Goal: Information Seeking & Learning: Check status

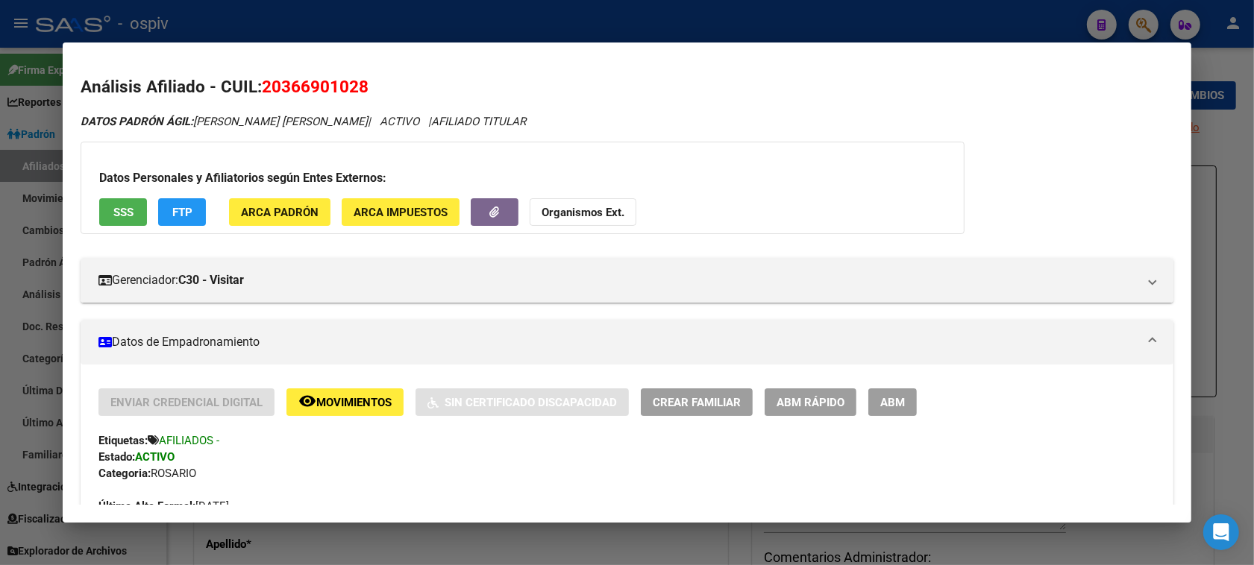
scroll to position [224, 0]
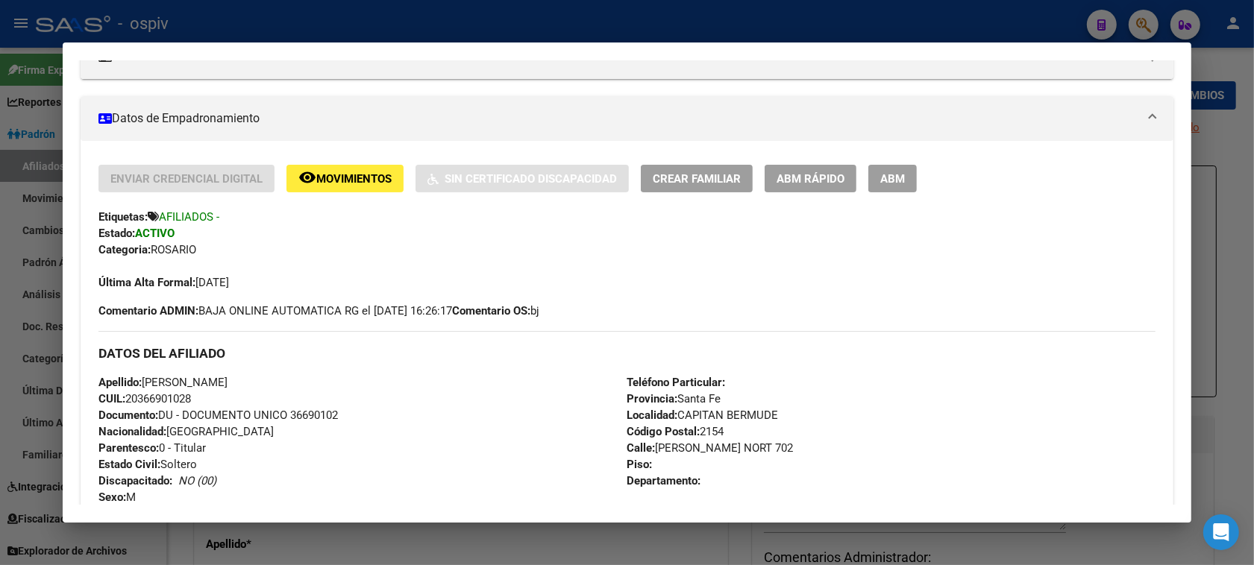
click at [1145, 22] on div at bounding box center [627, 282] width 1254 height 565
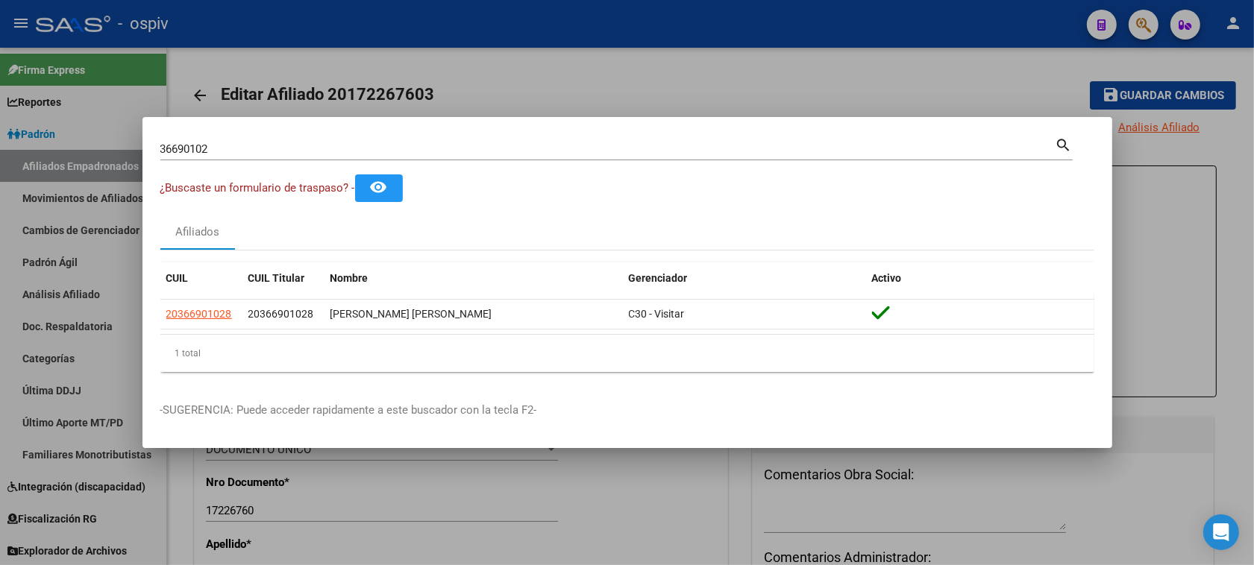
drag, startPoint x: 225, startPoint y: 159, endPoint x: 129, endPoint y: 142, distance: 97.0
click at [131, 142] on div "36690102 Buscar (apellido, dni, cuil, nro traspaso, cuit, obra social) search ¿…" at bounding box center [627, 282] width 1254 height 565
click at [190, 150] on input "36690102" at bounding box center [607, 148] width 895 height 13
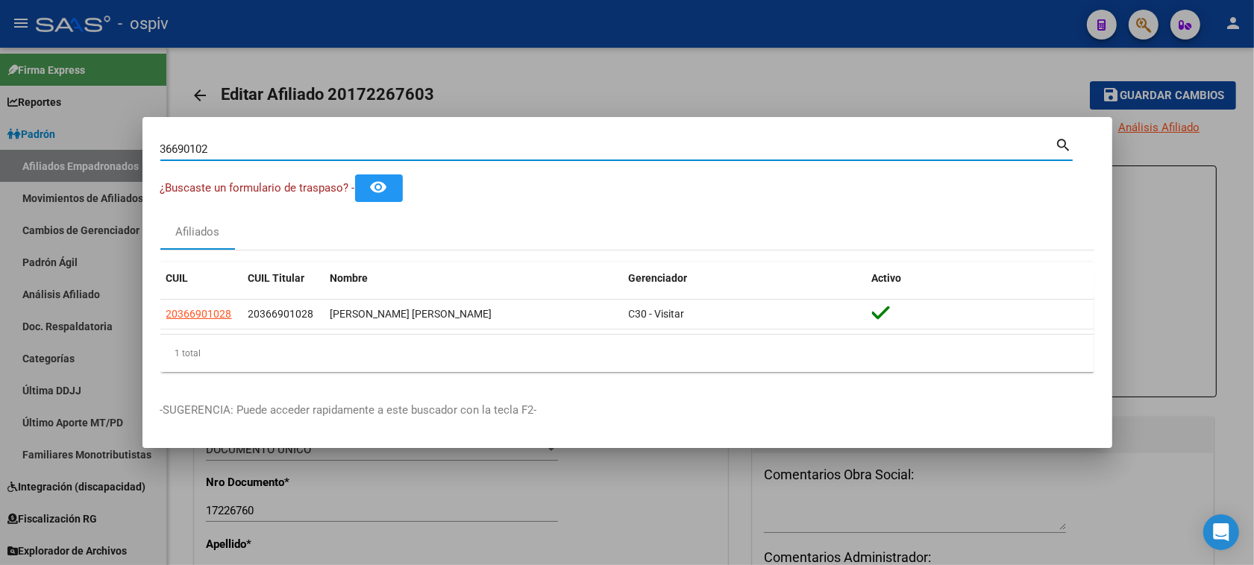
drag, startPoint x: 206, startPoint y: 150, endPoint x: 162, endPoint y: 145, distance: 44.2
click at [166, 145] on input "36690102" at bounding box center [607, 148] width 895 height 13
type input "3"
type input "48317934"
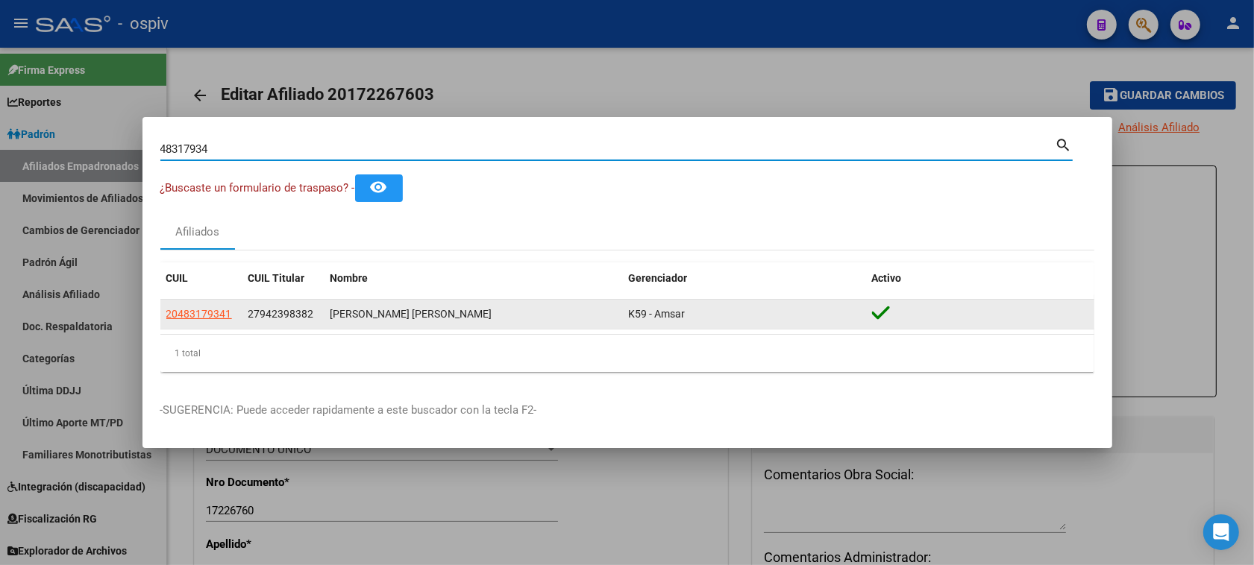
click at [203, 319] on span "20483179341" at bounding box center [199, 314] width 66 height 12
copy span "7"
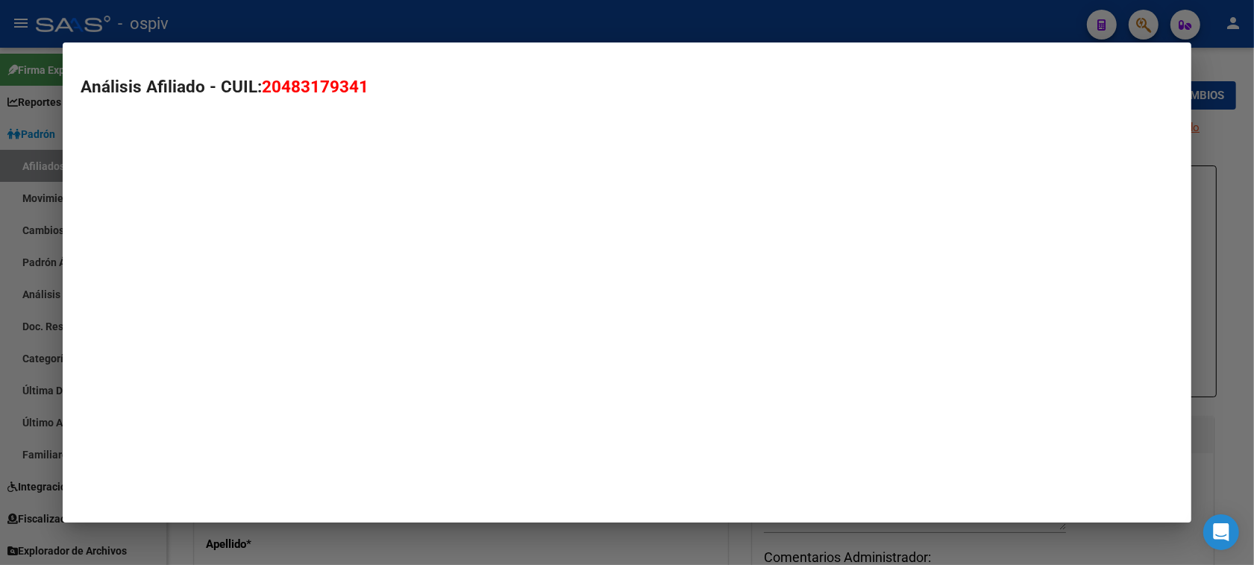
type textarea "20483179341"
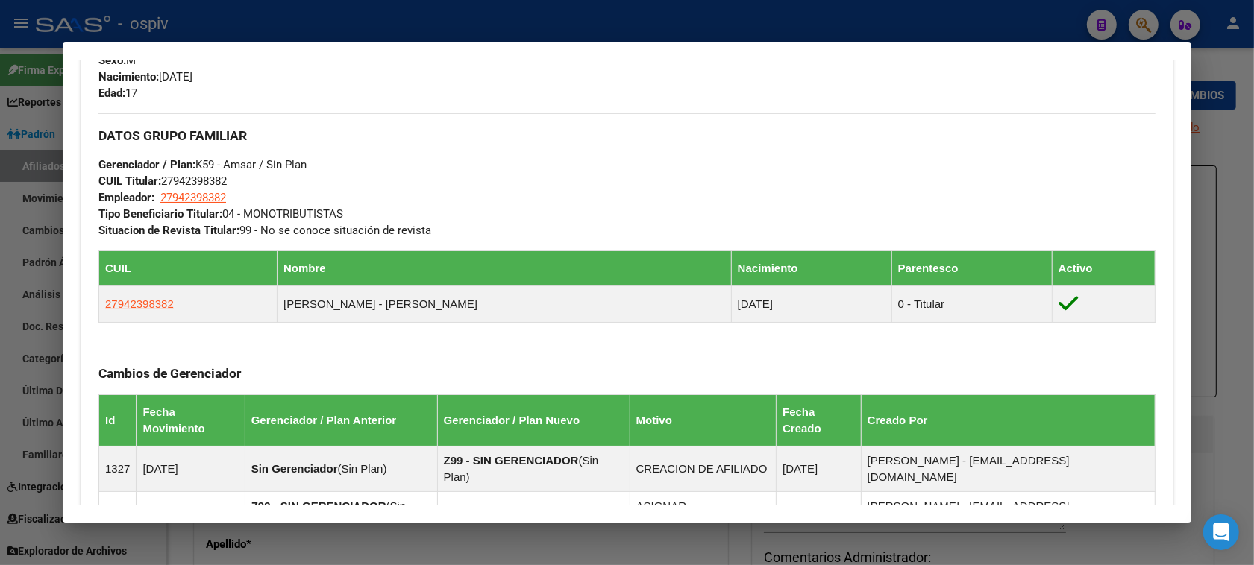
scroll to position [653, 0]
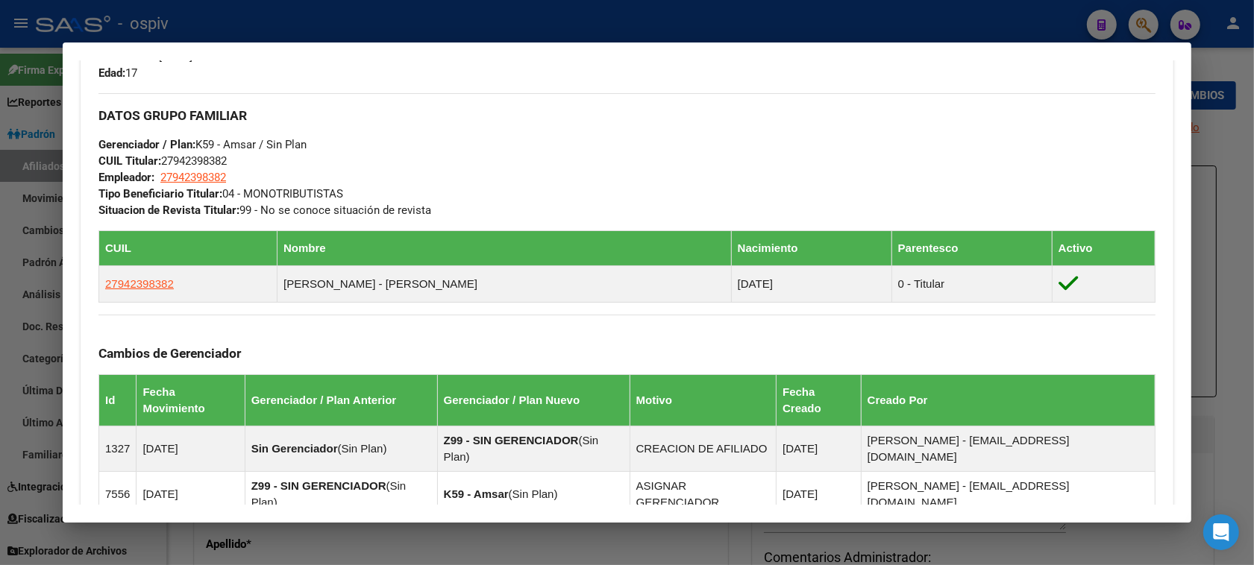
click at [1147, 25] on div at bounding box center [627, 282] width 1254 height 565
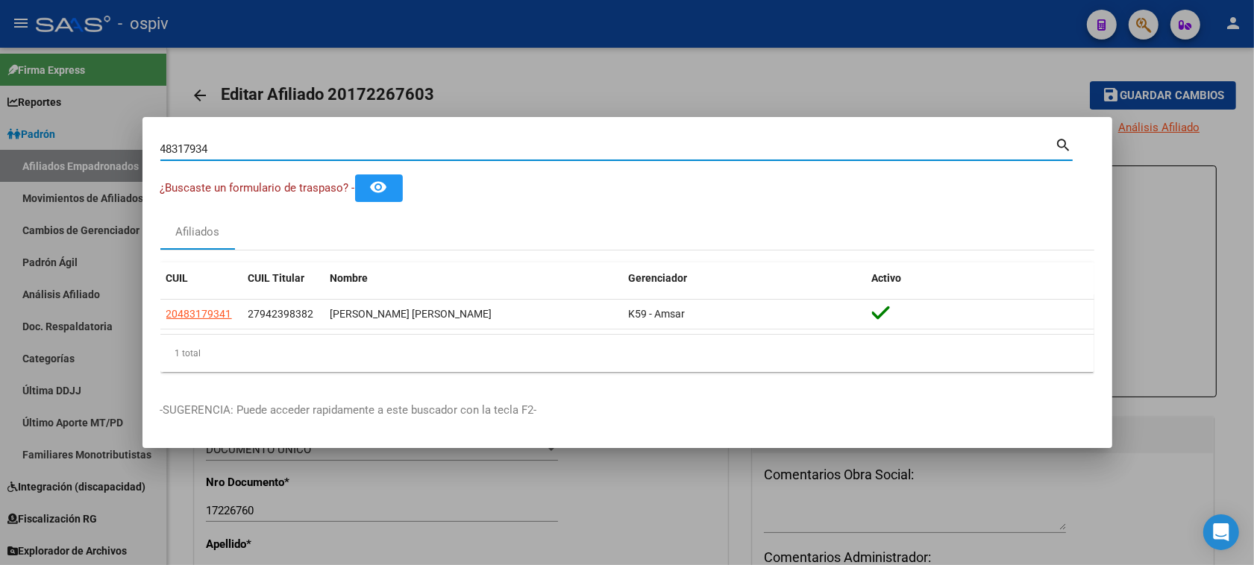
drag, startPoint x: 183, startPoint y: 138, endPoint x: 0, endPoint y: 121, distance: 184.3
click at [0, 121] on div "48317934 Buscar (apellido, dni, cuil, nro traspaso, cuit, obra social) search ¿…" at bounding box center [627, 282] width 1254 height 565
paste input "20483179341"
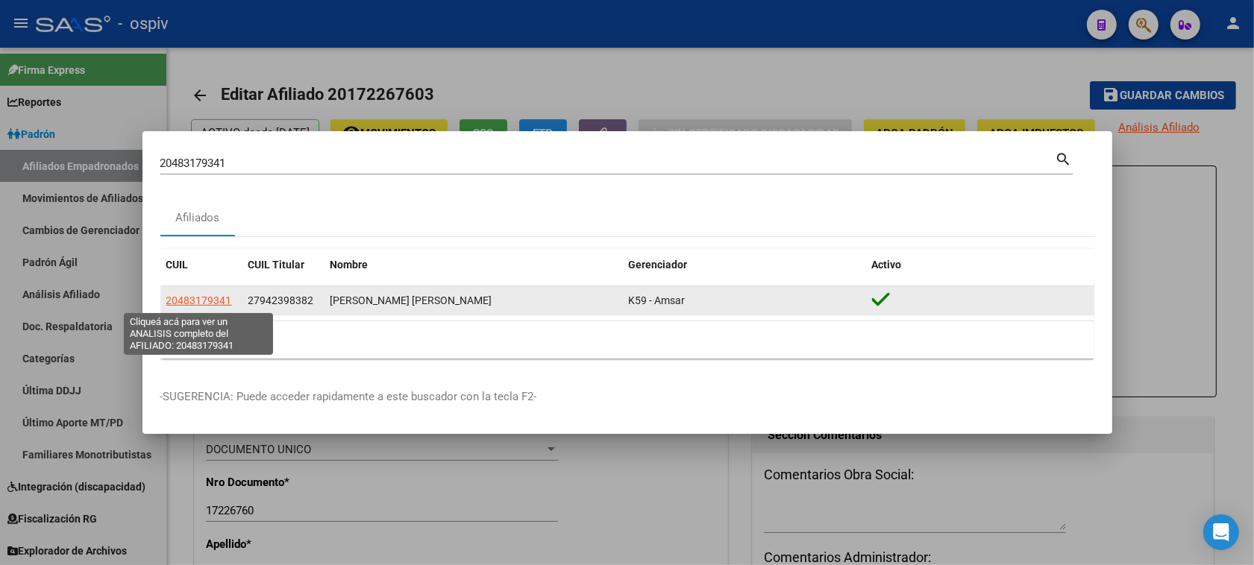
click at [210, 295] on span "20483179341" at bounding box center [199, 301] width 66 height 12
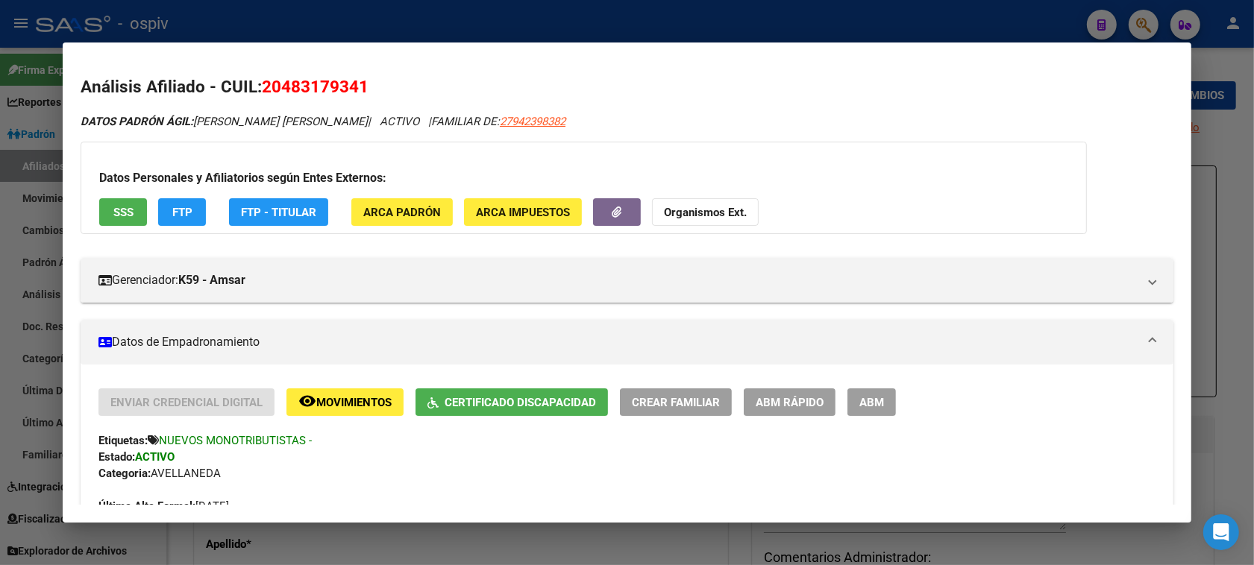
click at [1123, 22] on div at bounding box center [627, 282] width 1254 height 565
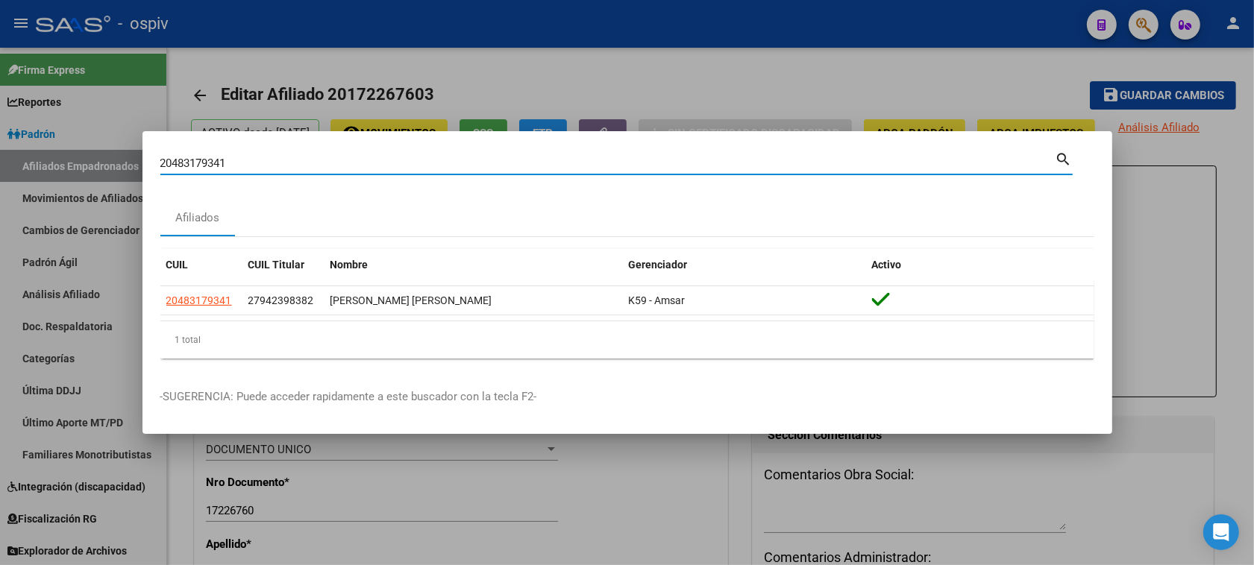
drag, startPoint x: 247, startPoint y: 162, endPoint x: 0, endPoint y: 131, distance: 248.8
click at [0, 131] on div "20483179341 Buscar (apellido, dni, cuil, nro traspaso, cuit, obra social) searc…" at bounding box center [627, 282] width 1254 height 565
paste input "728950711"
type input "27289507111"
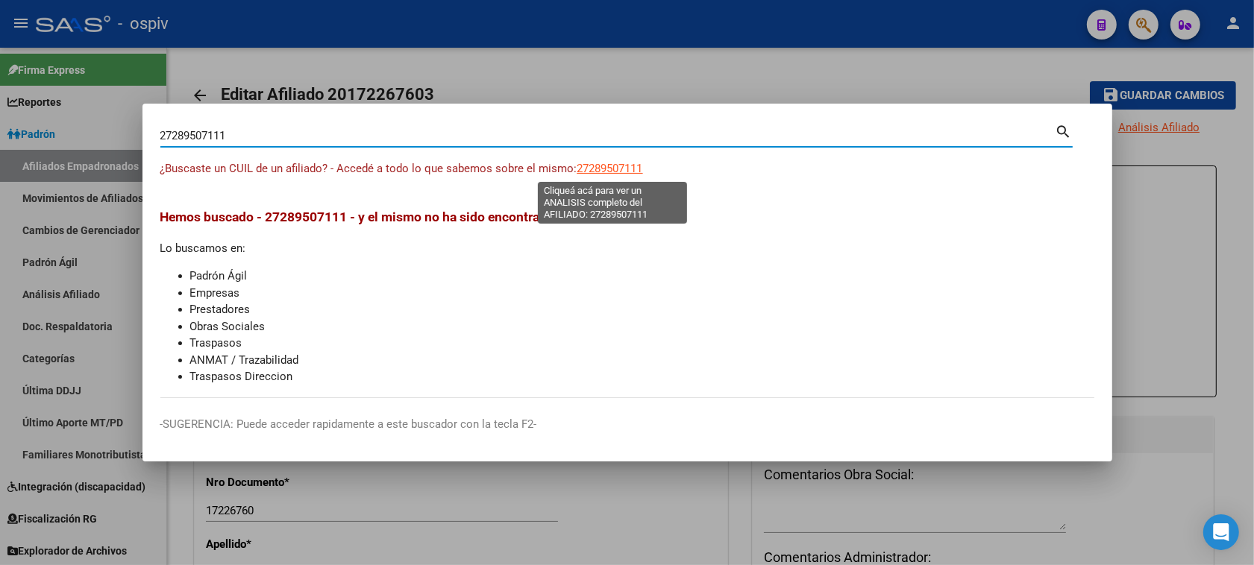
click at [620, 165] on span "27289507111" at bounding box center [610, 168] width 66 height 13
type textarea "27289507111"
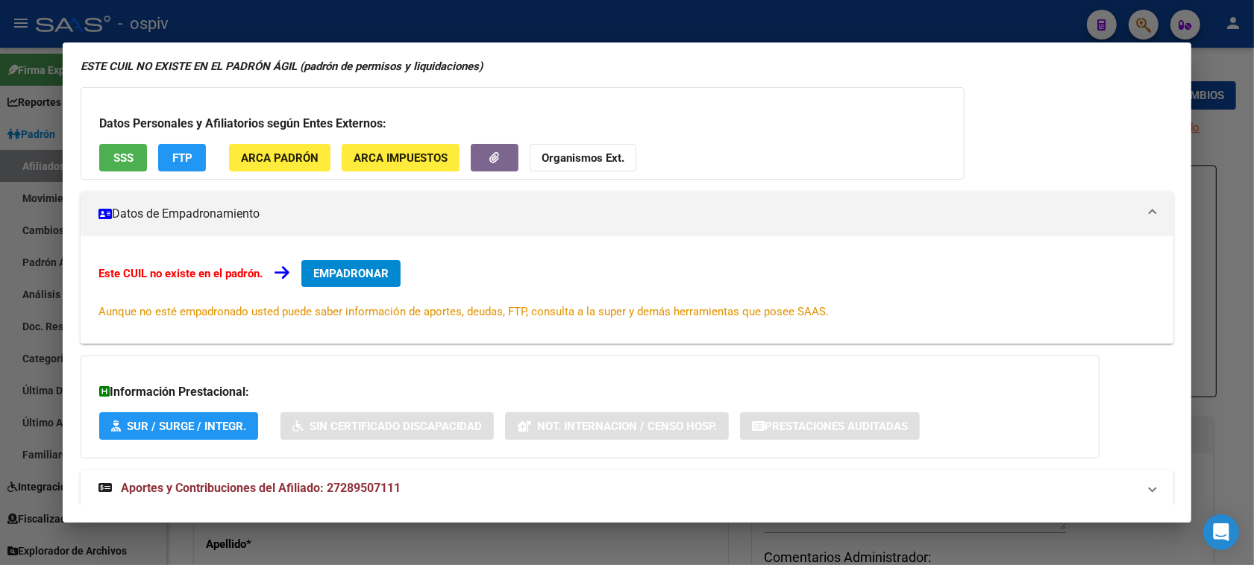
scroll to position [109, 0]
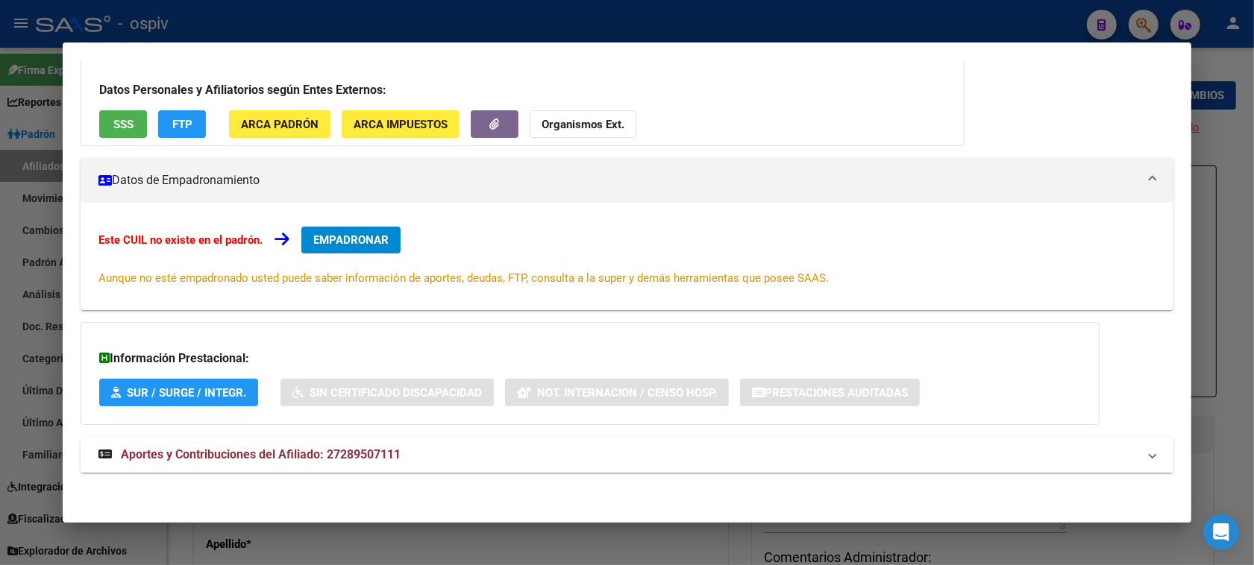
click at [201, 459] on span "Aportes y Contribuciones del Afiliado: 27289507111" at bounding box center [261, 455] width 280 height 14
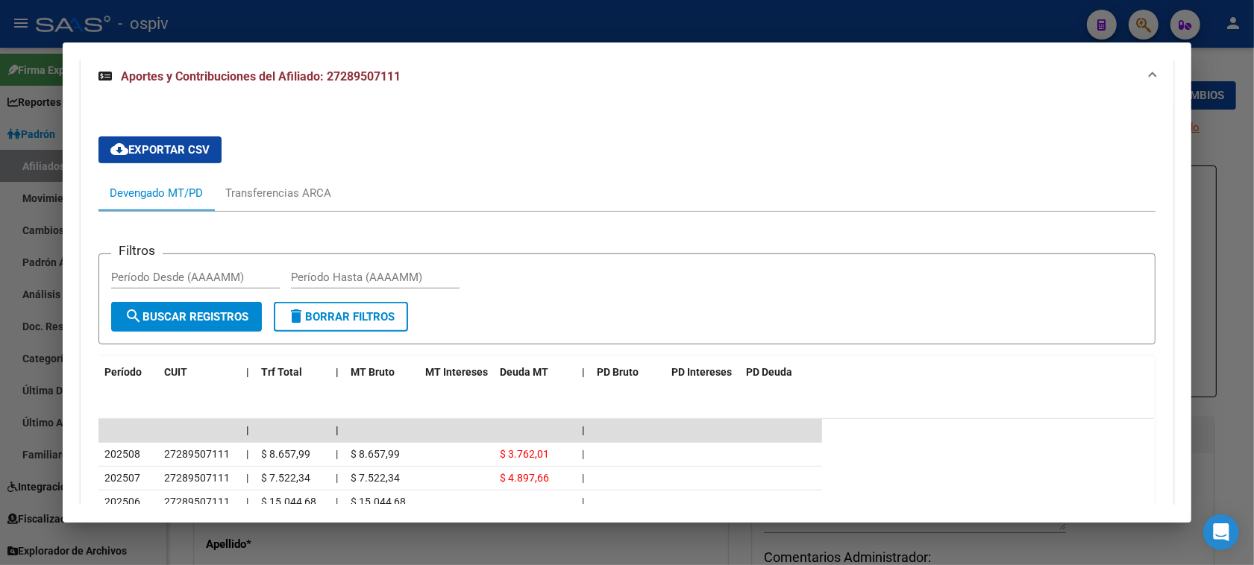
scroll to position [586, 0]
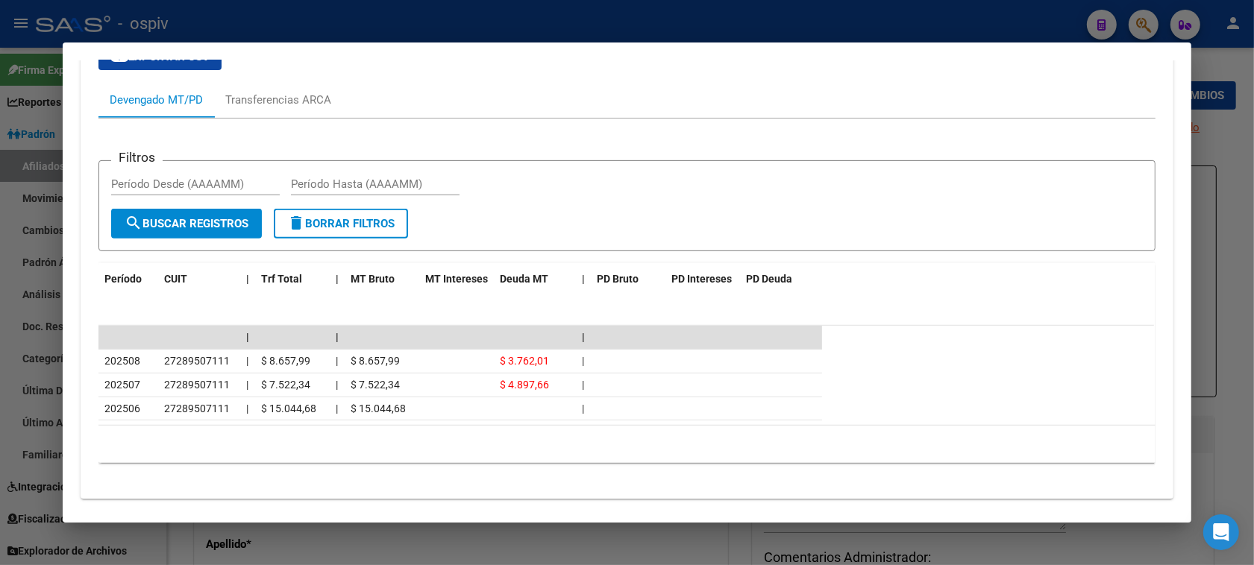
drag, startPoint x: 1149, startPoint y: 20, endPoint x: 265, endPoint y: 110, distance: 888.4
click at [1143, 20] on div at bounding box center [627, 282] width 1254 height 565
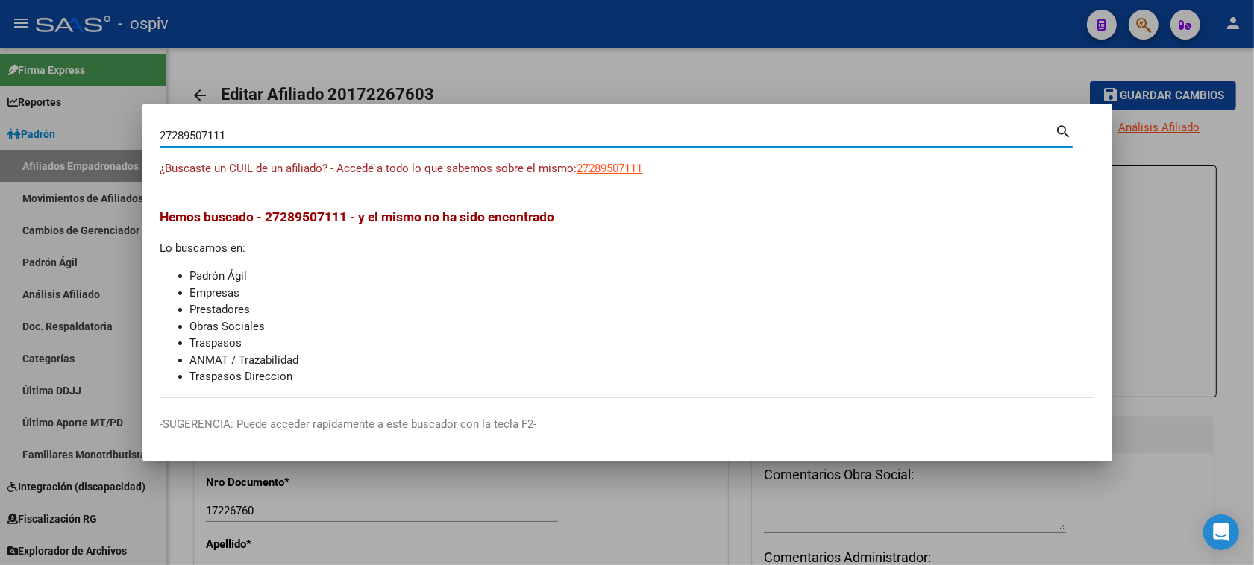
drag, startPoint x: 251, startPoint y: 129, endPoint x: 0, endPoint y: 116, distance: 251.0
click at [0, 116] on div "27289507111 Buscar (apellido, dni, cuil, nro traspaso, cuit, obra social) searc…" at bounding box center [627, 282] width 1254 height 565
paste input "16765808"
type input "16765808"
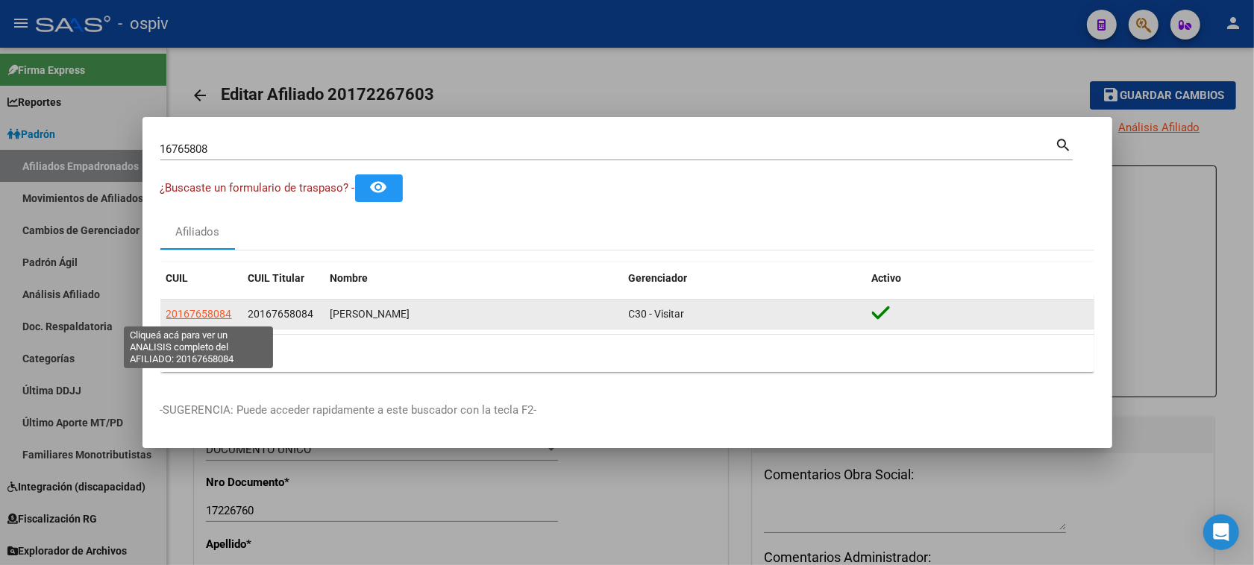
click at [196, 318] on span "20167658084" at bounding box center [199, 314] width 66 height 12
type textarea "20167658084"
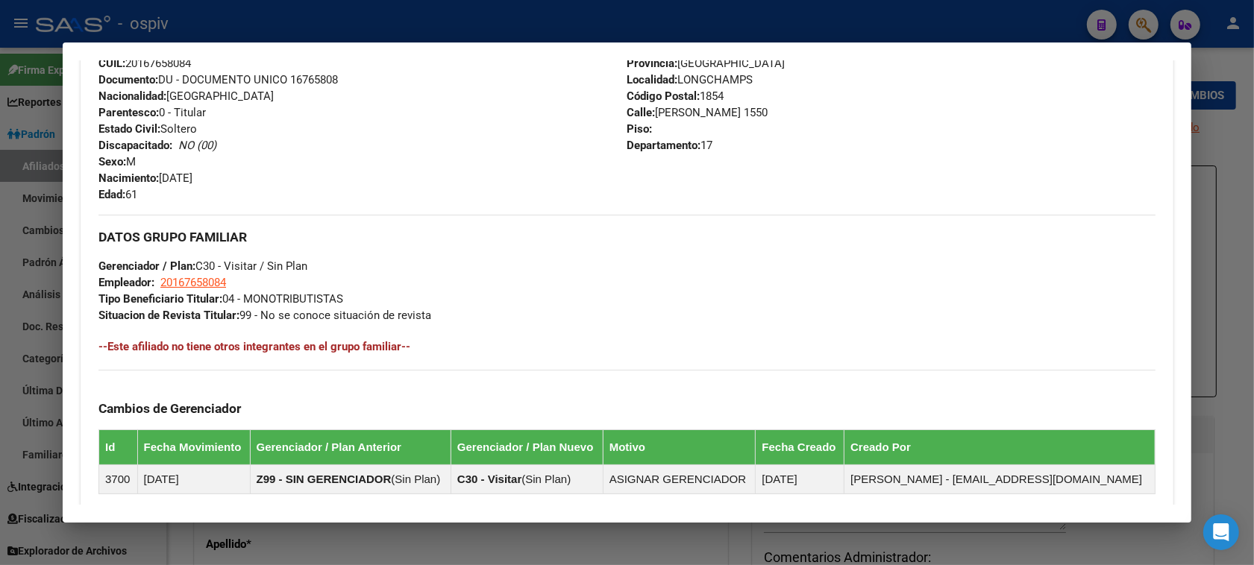
scroll to position [746, 0]
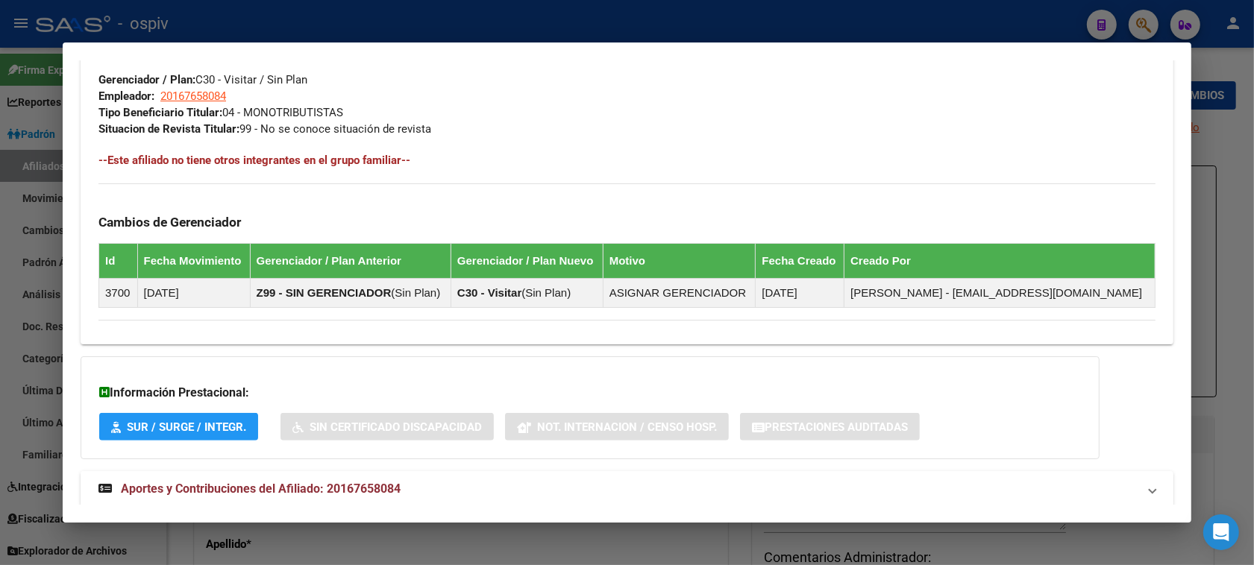
click at [353, 479] on mat-expansion-panel-header "Aportes y Contribuciones del Afiliado: 20167658084" at bounding box center [627, 489] width 1093 height 36
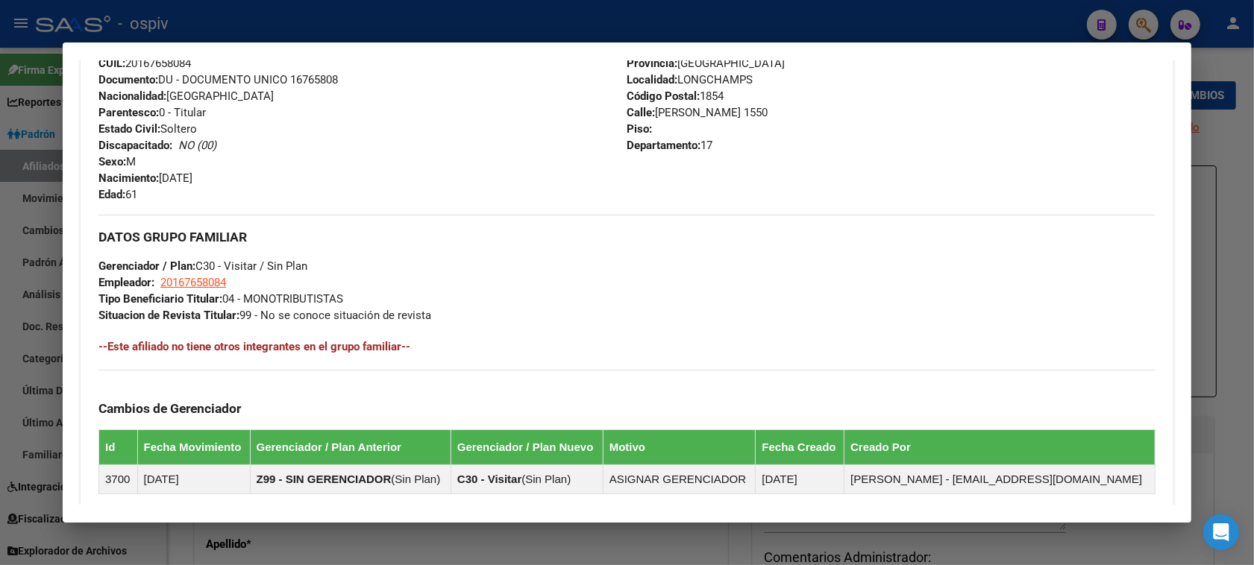
scroll to position [0, 0]
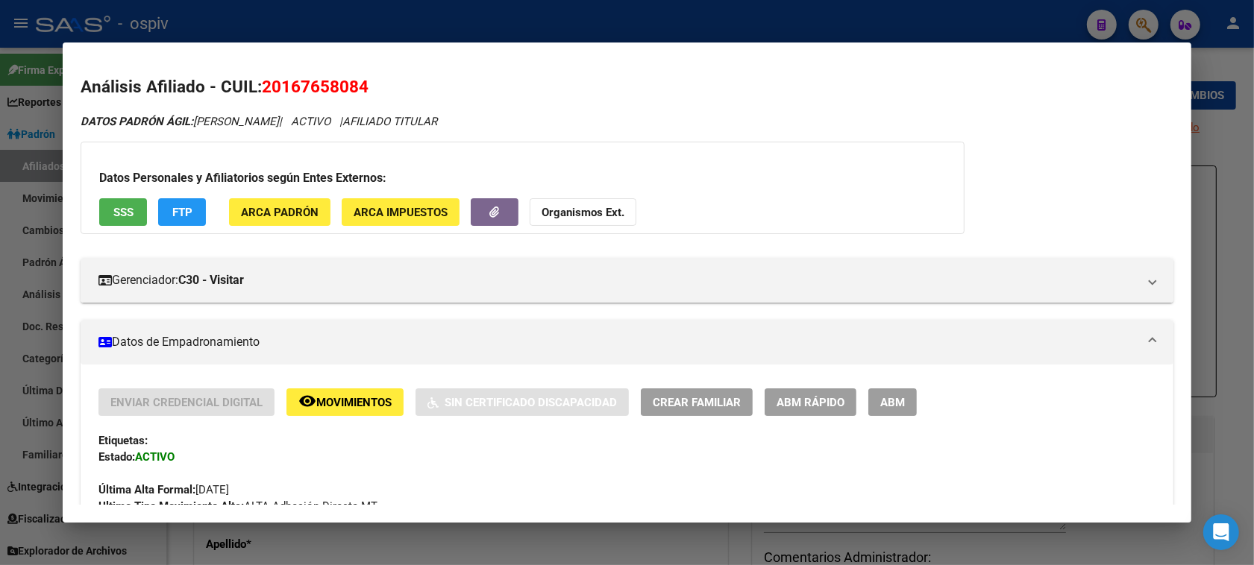
click at [1158, 31] on div at bounding box center [627, 282] width 1254 height 565
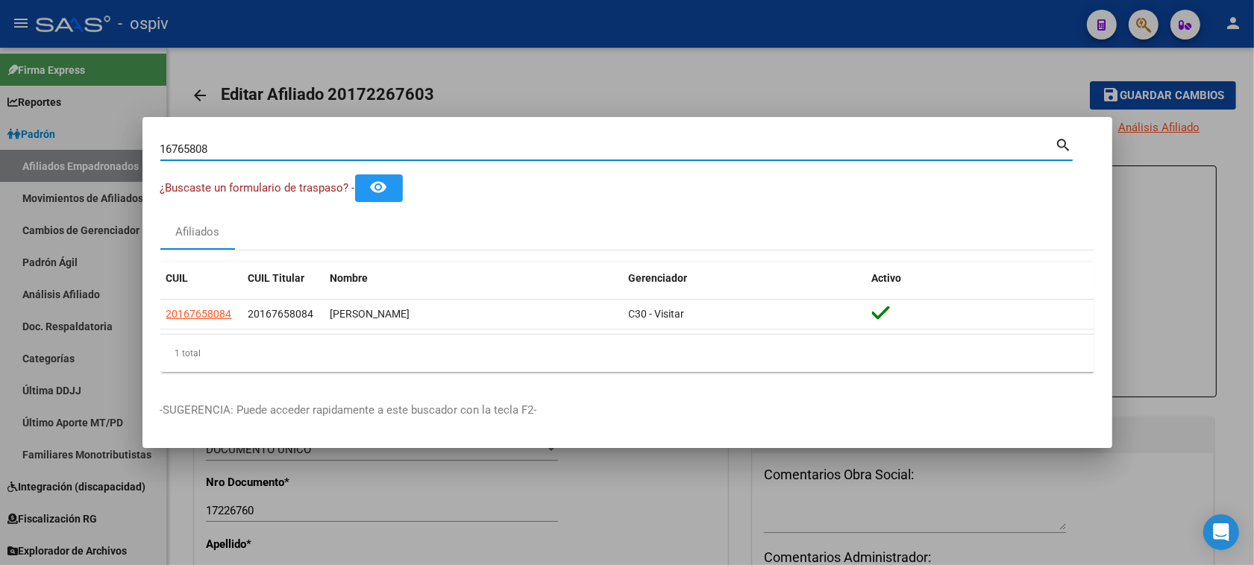
drag, startPoint x: 248, startPoint y: 149, endPoint x: 56, endPoint y: 147, distance: 191.7
click at [56, 147] on div "16765808 Buscar (apellido, dni, cuil, nro traspaso, cuit, obra social) search ¿…" at bounding box center [627, 282] width 1254 height 565
type input "30043565"
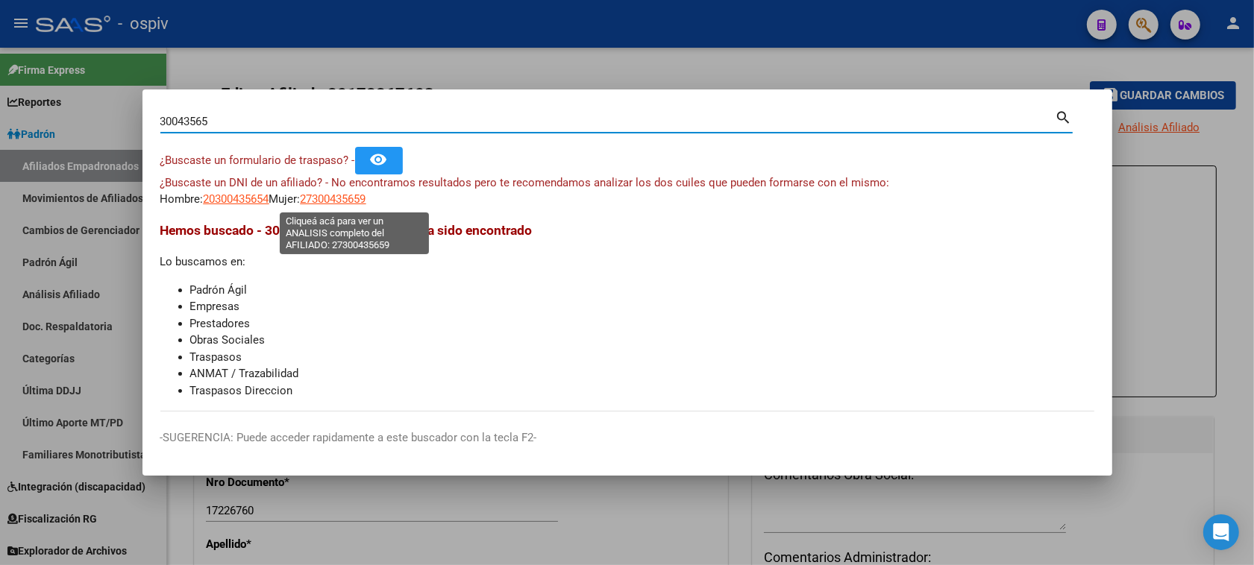
click at [354, 199] on span "27300435659" at bounding box center [334, 198] width 66 height 13
type textarea "27300435659"
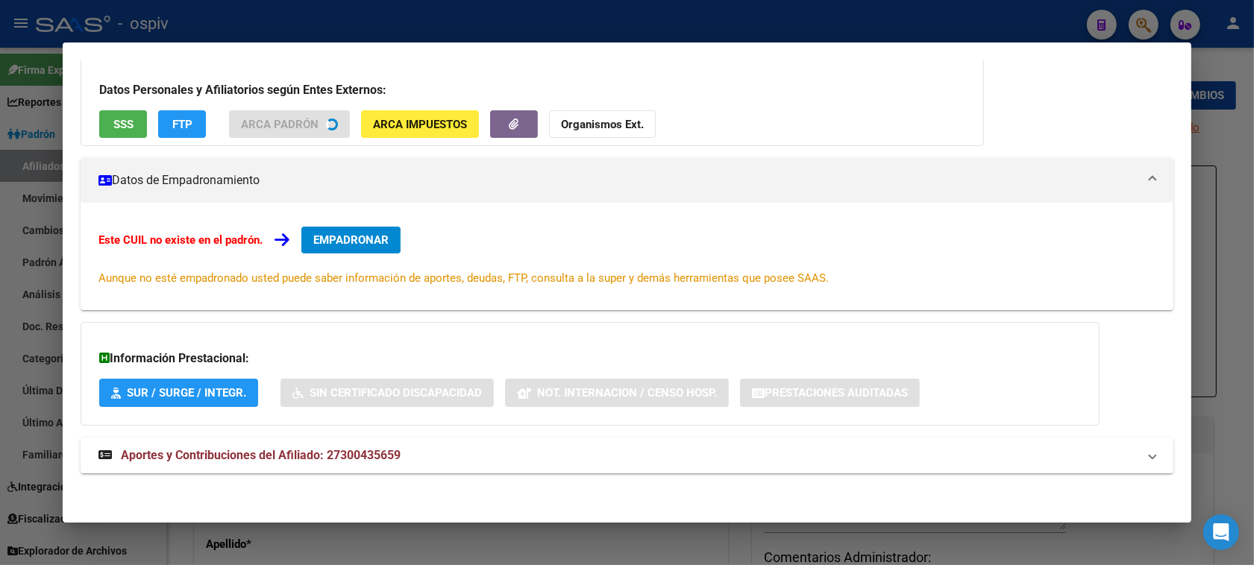
scroll to position [109, 0]
click at [348, 450] on span "Aportes y Contribuciones del Afiliado: 27300435659" at bounding box center [261, 455] width 280 height 14
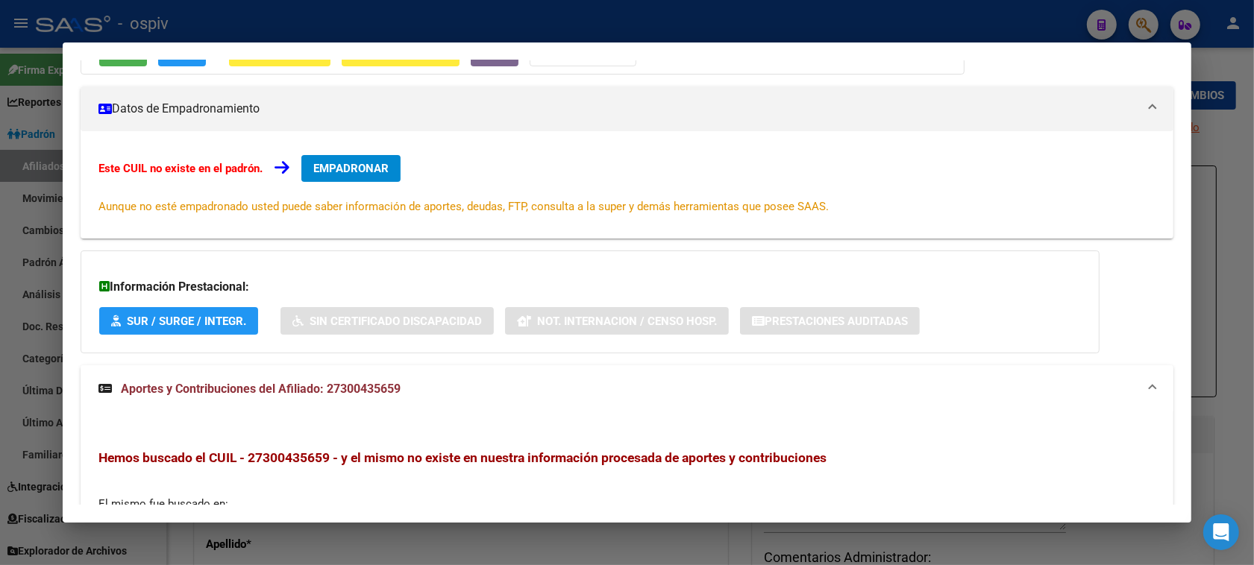
scroll to position [0, 0]
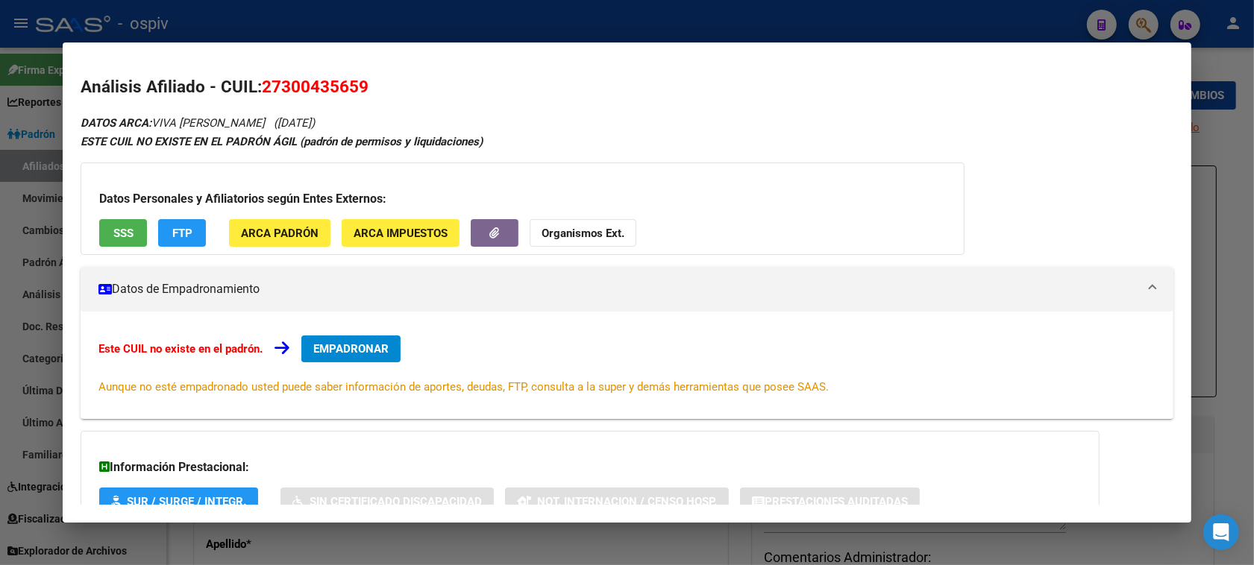
drag, startPoint x: 254, startPoint y: 83, endPoint x: 353, endPoint y: 99, distance: 100.5
click at [353, 99] on div "Análisis Afiliado - CUIL: 27300435659 DATOS ARCA: VIVA [PERSON_NAME] ([DATE]) E…" at bounding box center [627, 498] width 1093 height 847
click at [406, 88] on h2 "Análisis Afiliado - CUIL: 27300435659" at bounding box center [627, 87] width 1093 height 25
drag, startPoint x: 258, startPoint y: 83, endPoint x: 367, endPoint y: 86, distance: 108.9
click at [367, 86] on h2 "Análisis Afiliado - CUIL: 27300435659" at bounding box center [627, 87] width 1093 height 25
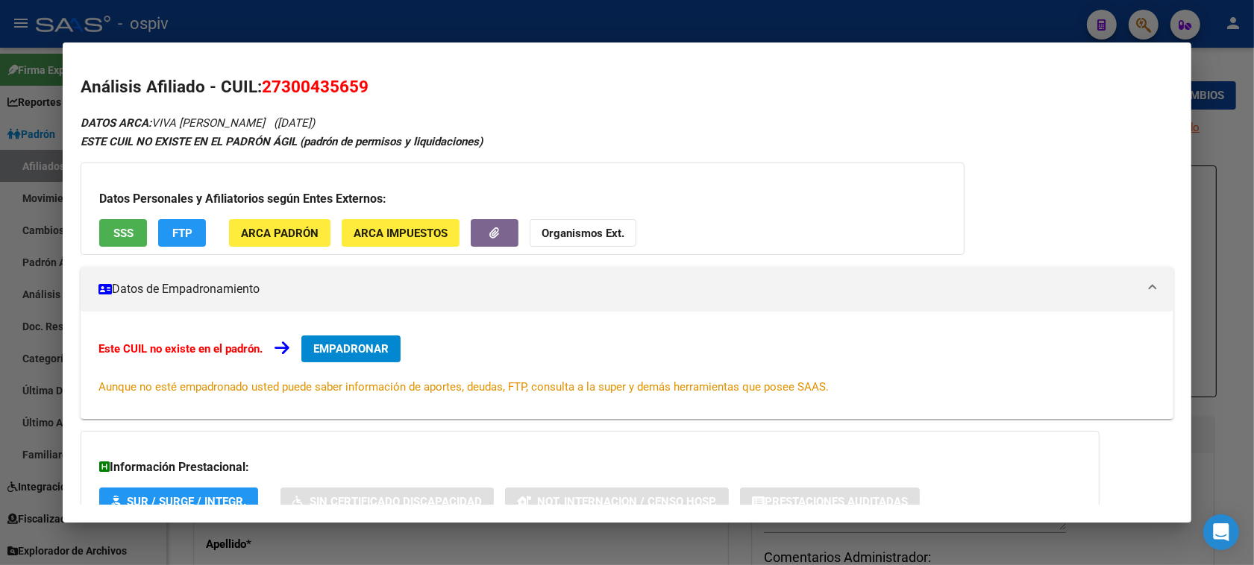
copy span "27300435659"
drag, startPoint x: 1143, startPoint y: 13, endPoint x: 1069, endPoint y: 34, distance: 76.9
click at [1137, 16] on div at bounding box center [627, 282] width 1254 height 565
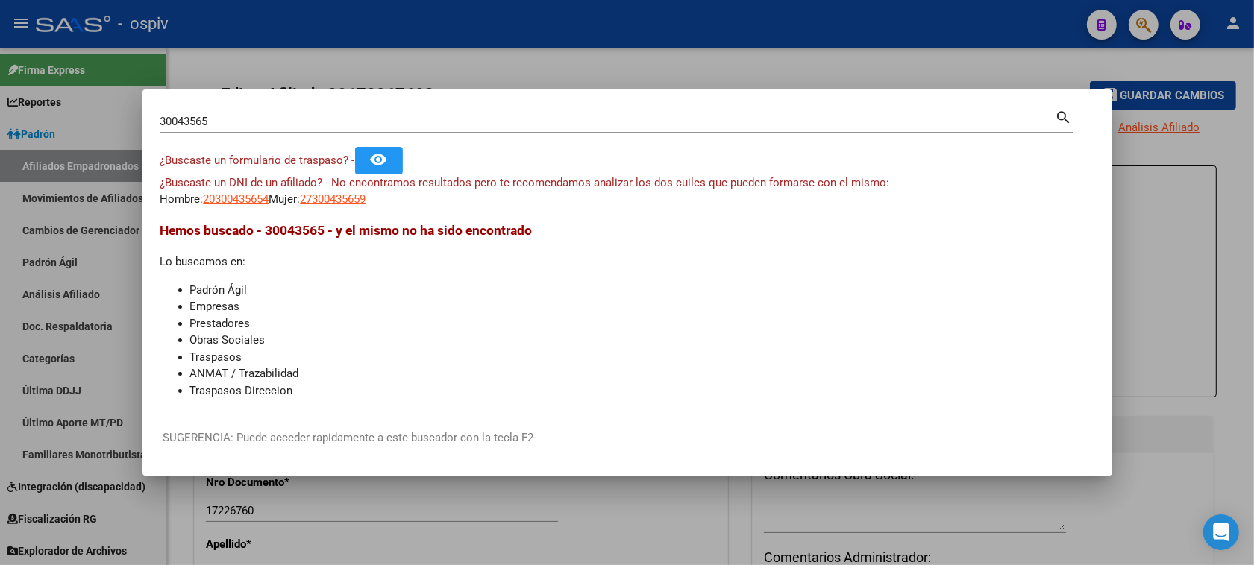
drag, startPoint x: 224, startPoint y: 136, endPoint x: 221, endPoint y: 128, distance: 8.0
click at [222, 135] on div "30043565 Buscar (apellido, dni, cuil, [PERSON_NAME], cuit, obra social) search" at bounding box center [616, 127] width 912 height 40
drag, startPoint x: 221, startPoint y: 128, endPoint x: 90, endPoint y: 113, distance: 132.2
click at [90, 113] on div "30043565 Buscar (apellido, dni, cuil, nro traspaso, cuit, obra social) search ¿…" at bounding box center [627, 282] width 1254 height 565
click at [277, 101] on mat-dialog-container "30043565 Buscar (apellido, dni, cuil, nro traspaso, cuit, obra social) search ¿…" at bounding box center [627, 283] width 970 height 386
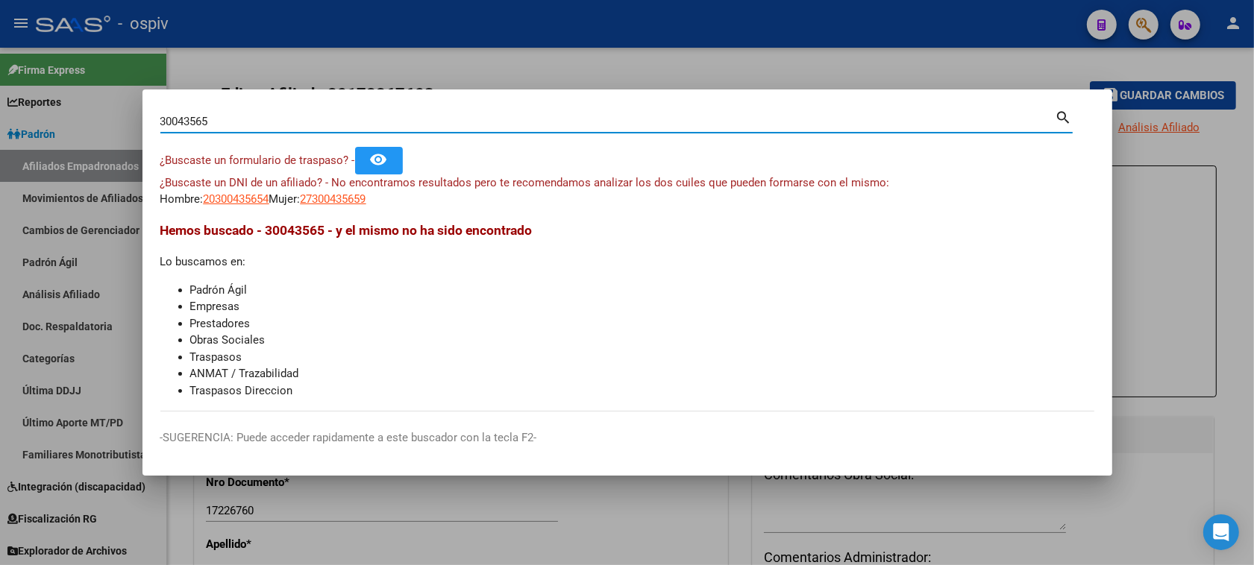
drag, startPoint x: 233, startPoint y: 127, endPoint x: 95, endPoint y: 127, distance: 138.0
click at [95, 127] on div "30043565 Buscar (apellido, dni, cuil, nro traspaso, cuit, obra social) search ¿…" at bounding box center [627, 282] width 1254 height 565
type input "24112995"
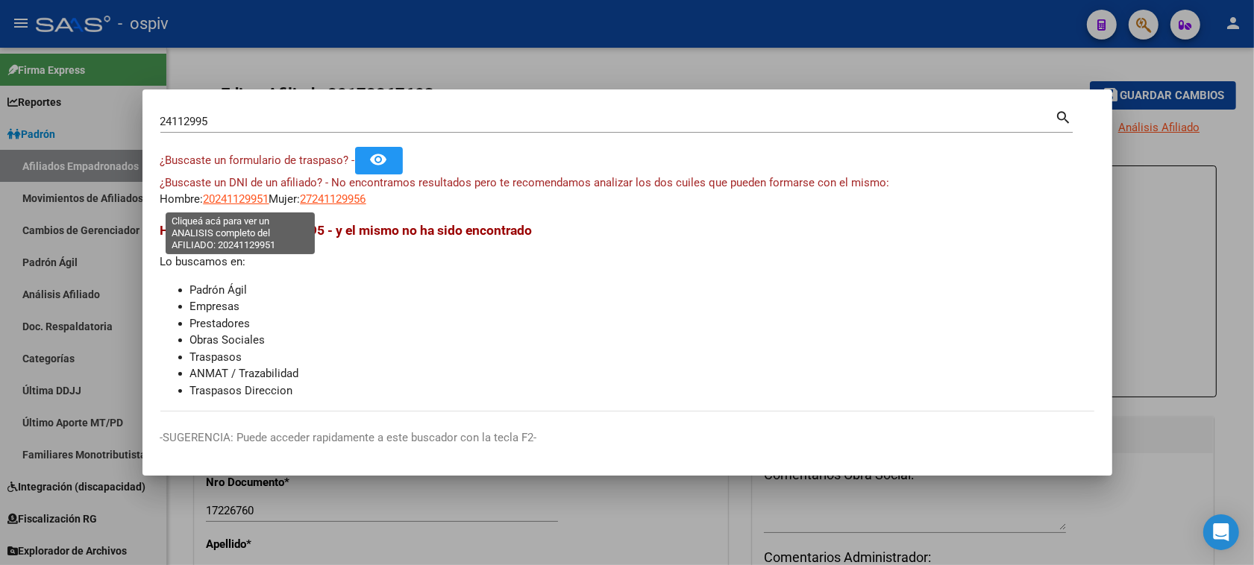
click at [230, 196] on span "20241129951" at bounding box center [237, 198] width 66 height 13
type textarea "20241129951"
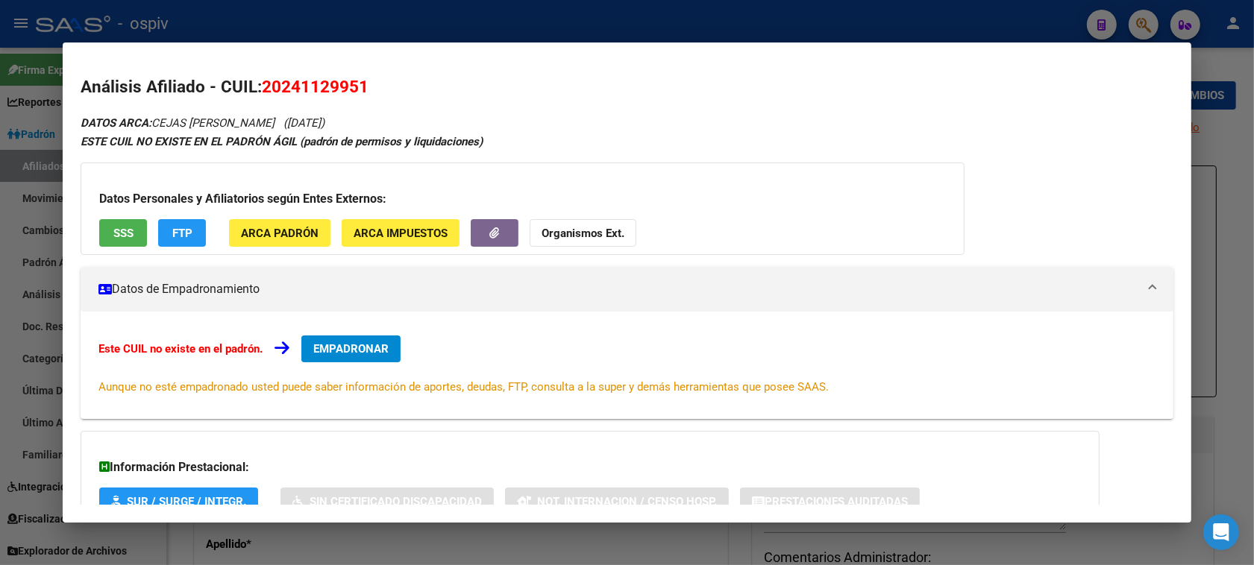
click at [118, 229] on span "SSS" at bounding box center [123, 233] width 20 height 13
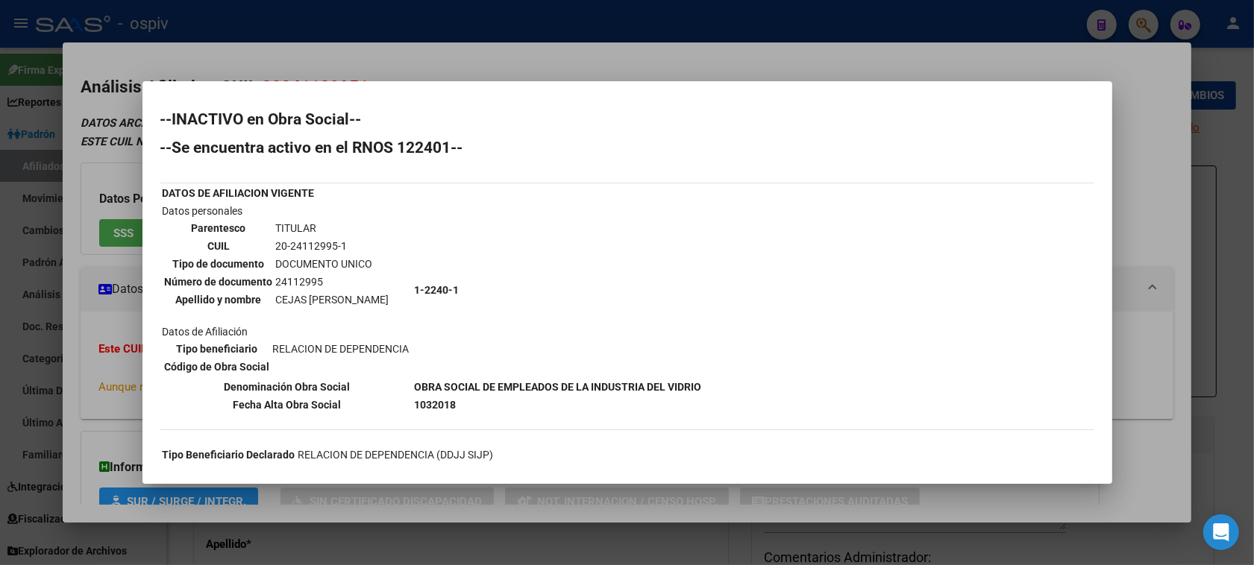
click at [76, 262] on div at bounding box center [627, 282] width 1254 height 565
